Goal: Navigation & Orientation: Find specific page/section

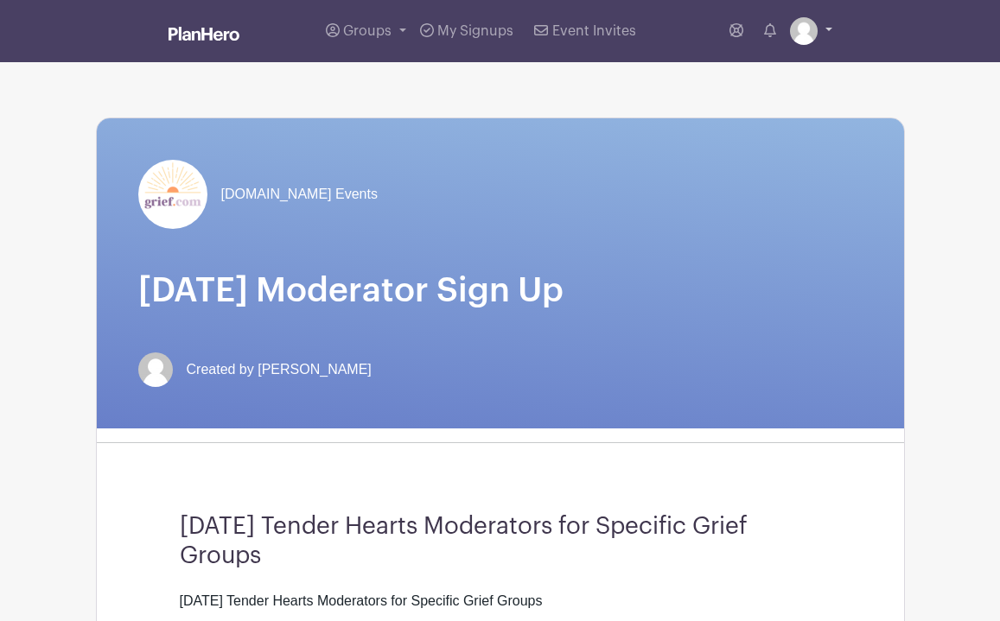
click at [811, 33] on img at bounding box center [804, 31] width 28 height 28
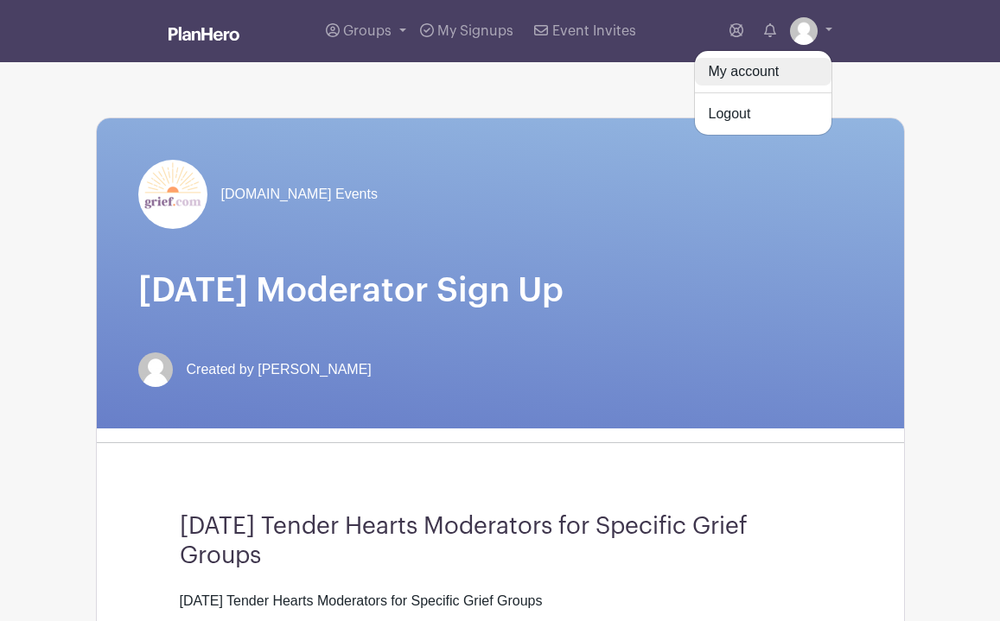
click at [748, 67] on link "My account" at bounding box center [763, 72] width 137 height 28
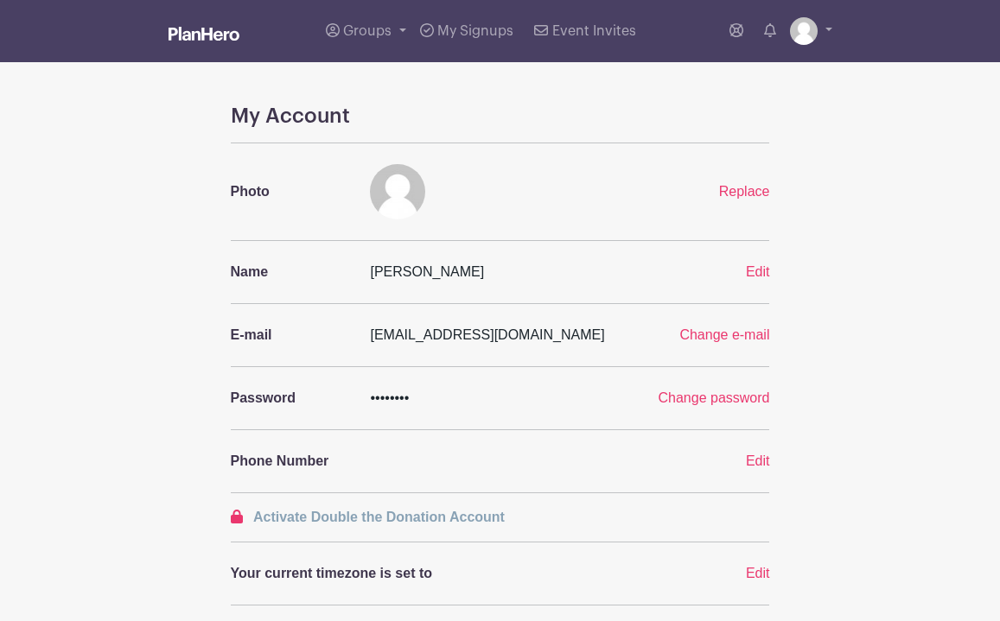
click at [812, 48] on li "My account Logout" at bounding box center [811, 31] width 42 height 35
click at [817, 35] on img at bounding box center [804, 31] width 28 height 28
click at [828, 29] on link at bounding box center [811, 31] width 42 height 28
click at [188, 27] on link at bounding box center [204, 35] width 71 height 30
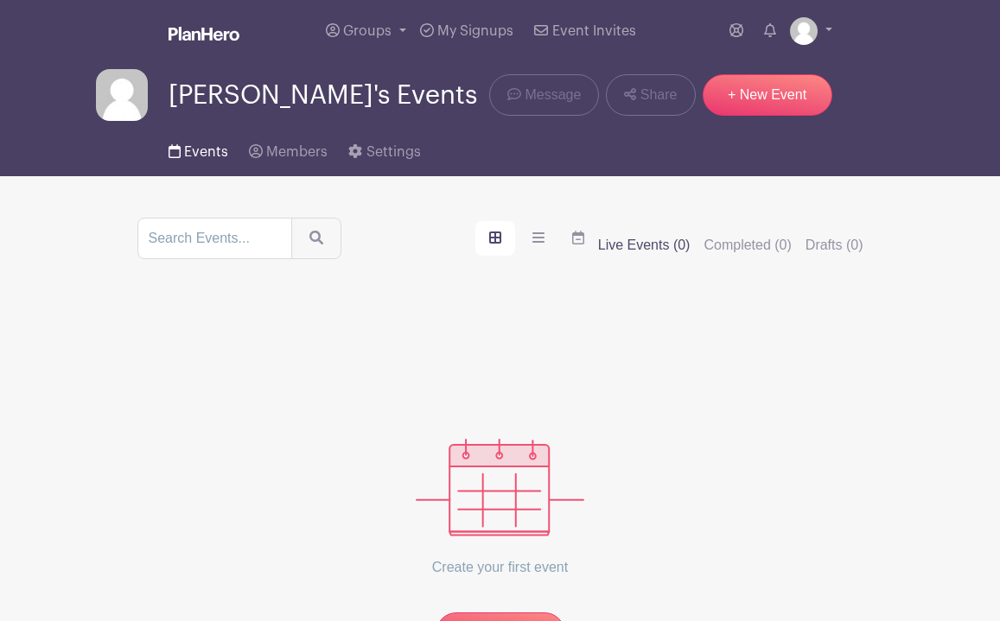
click at [201, 158] on span "Events" at bounding box center [206, 152] width 44 height 14
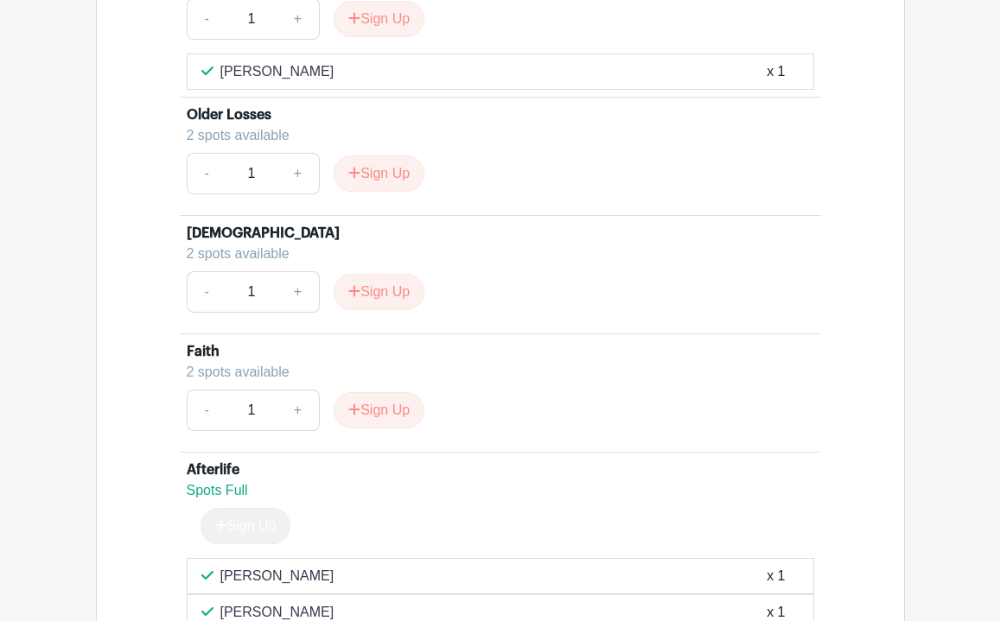
scroll to position [4395, 0]
